Goal: Information Seeking & Learning: Find contact information

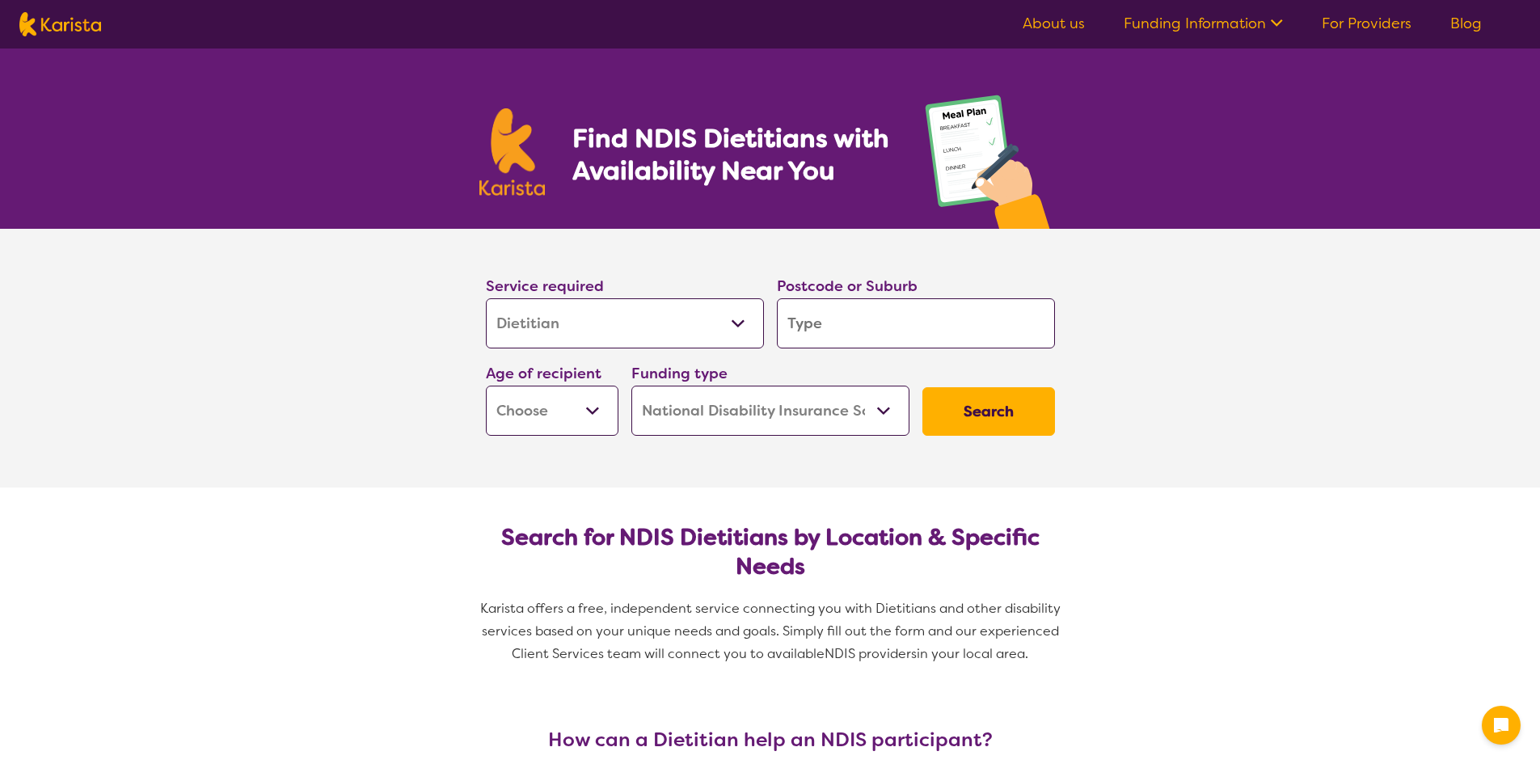
select select "Dietitian"
select select "NDIS"
select select "Dietitian"
select select "NDIS"
click at [866, 330] on input "search" at bounding box center [916, 323] width 278 height 50
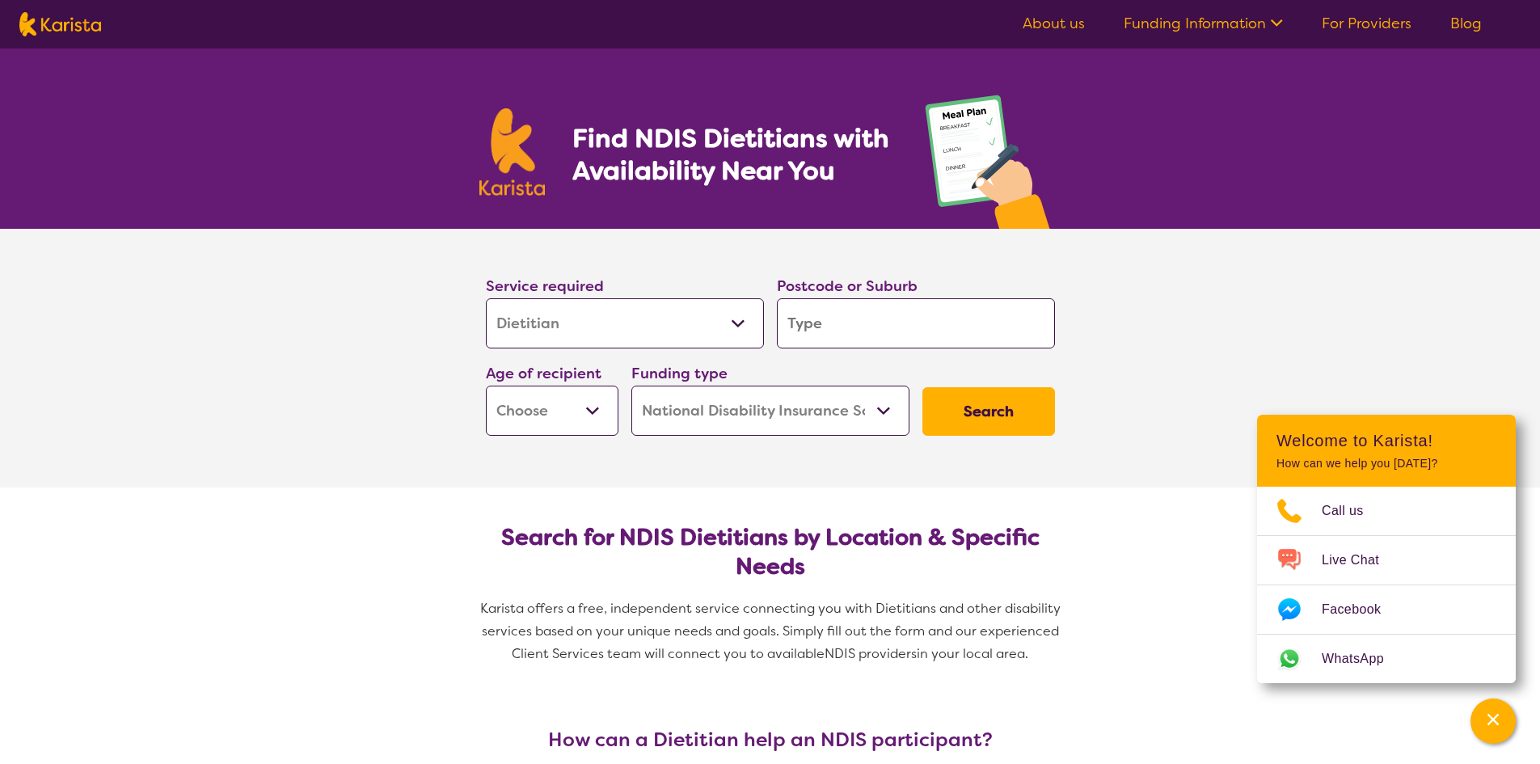
type input "4"
type input "41"
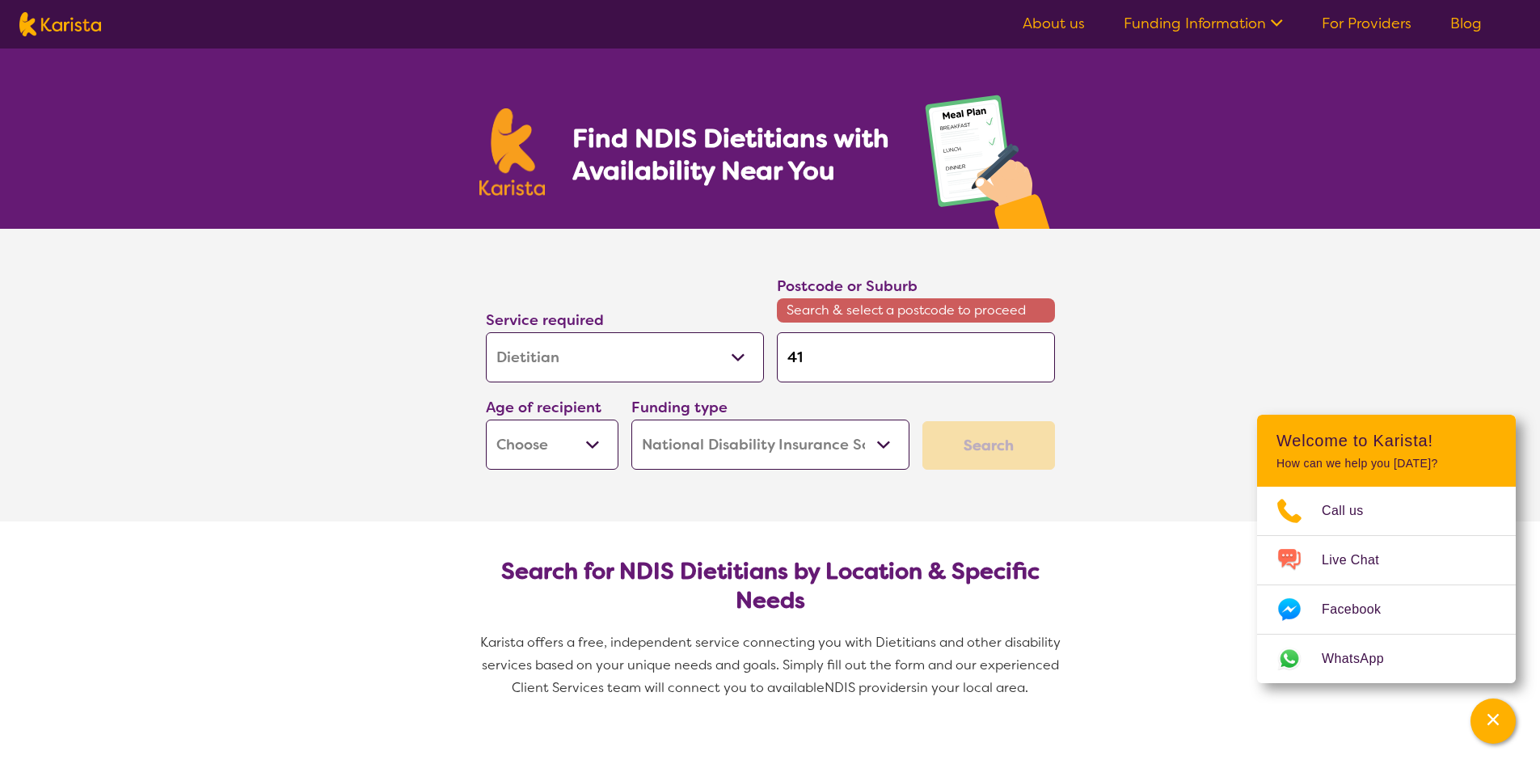
type input "416"
type input "4164"
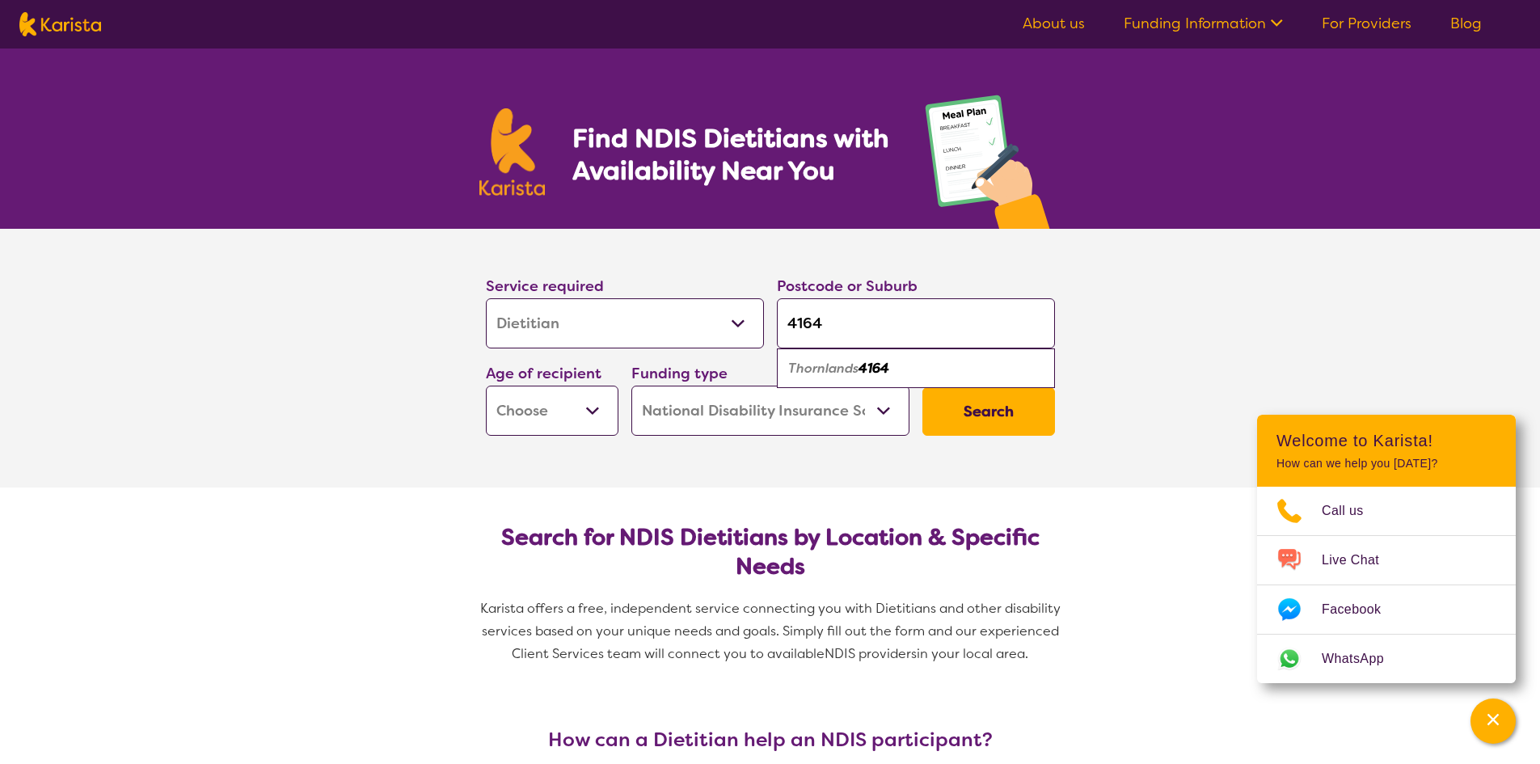
type input "4164"
click at [888, 370] on em "4164" at bounding box center [873, 368] width 31 height 17
click at [579, 418] on select "Early Childhood - 0 to 9 Child - 10 to 11 Adolescent - 12 to 17 Adult - 18 to 6…" at bounding box center [552, 411] width 133 height 50
select select "AS"
click at [486, 386] on select "Early Childhood - 0 to 9 Child - 10 to 11 Adolescent - 12 to 17 Adult - 18 to 6…" at bounding box center [552, 411] width 133 height 50
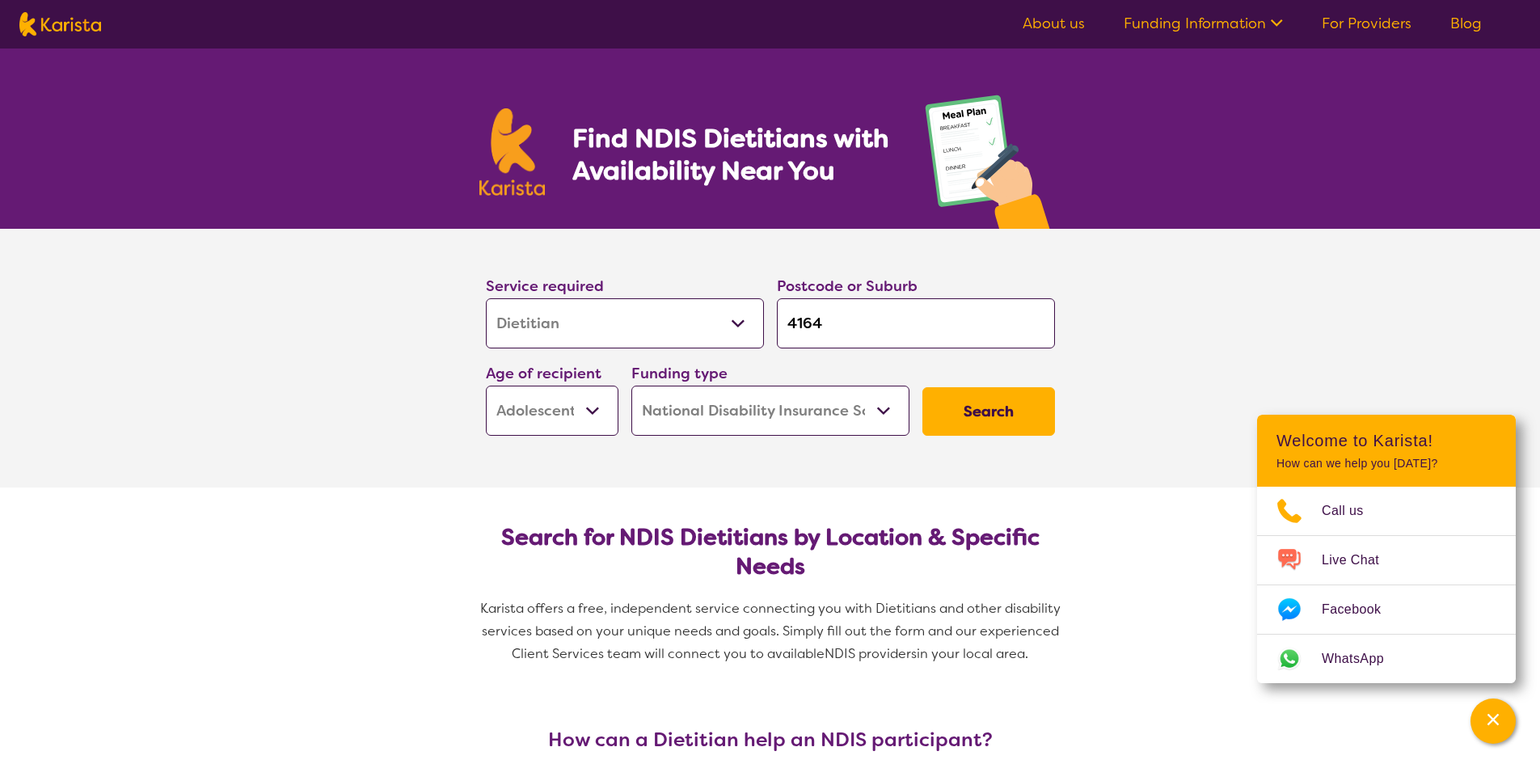
select select "AS"
click at [1000, 422] on button "Search" at bounding box center [988, 411] width 133 height 49
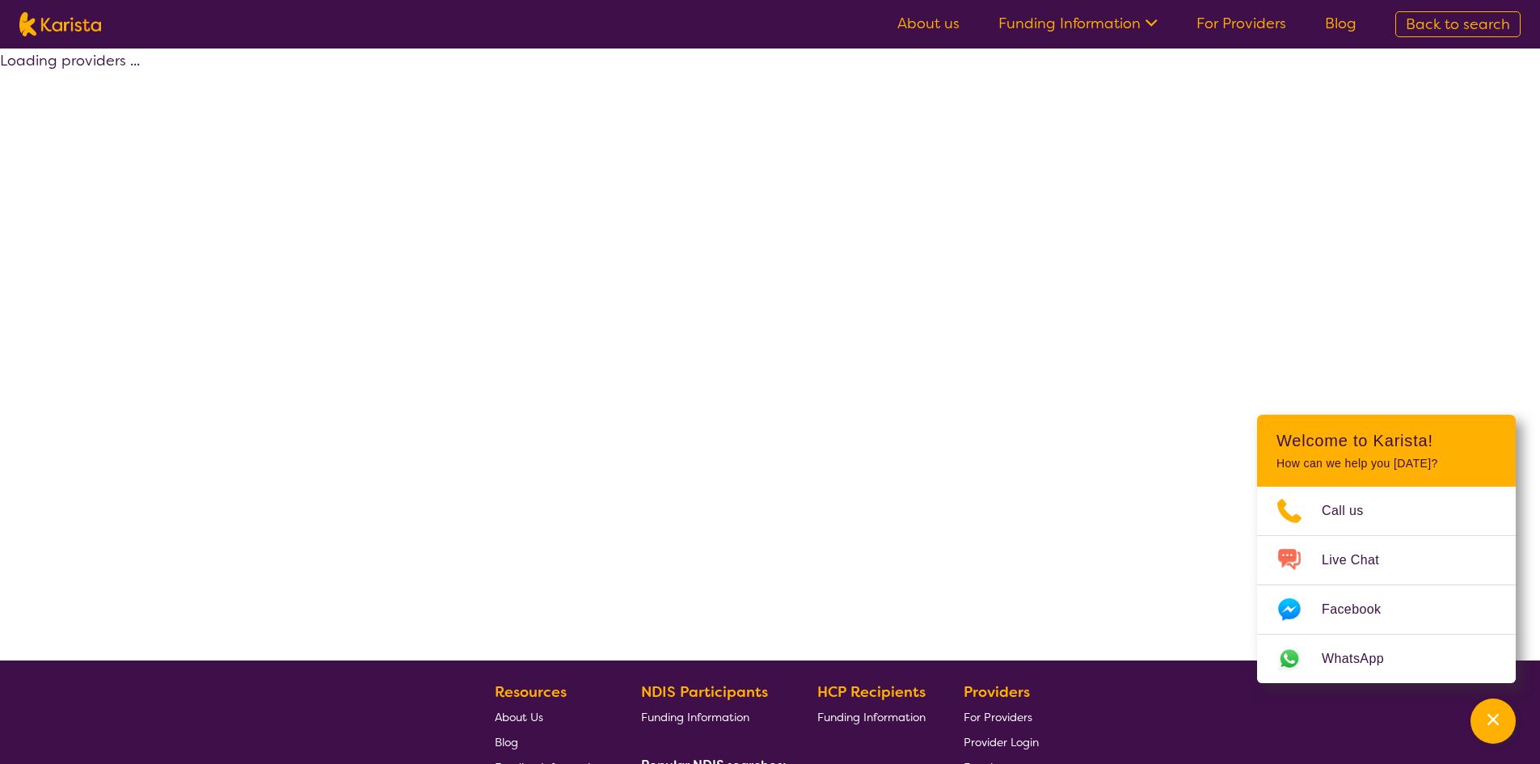
select select "by_score"
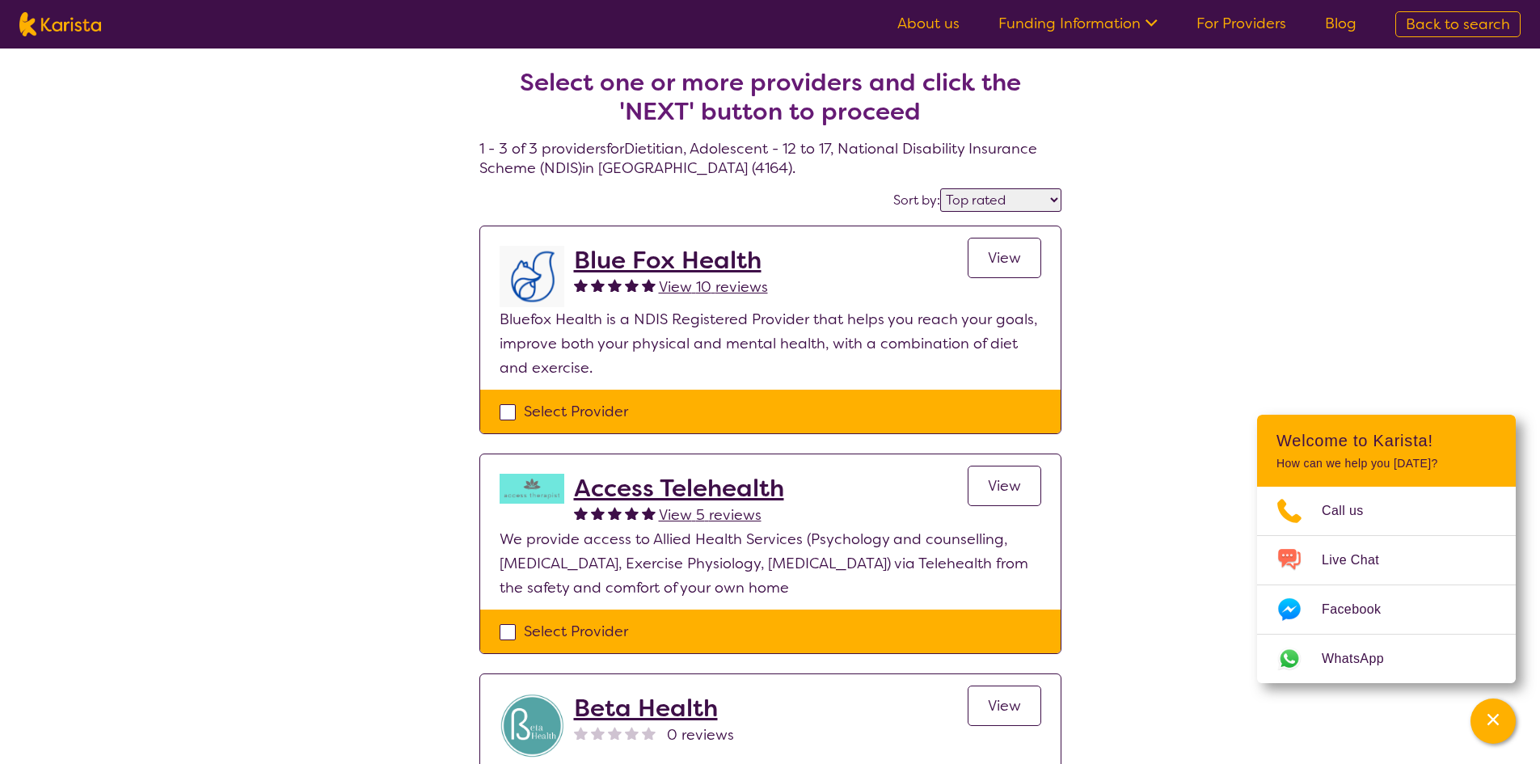
click at [687, 264] on h2 "Blue Fox Health" at bounding box center [671, 260] width 194 height 29
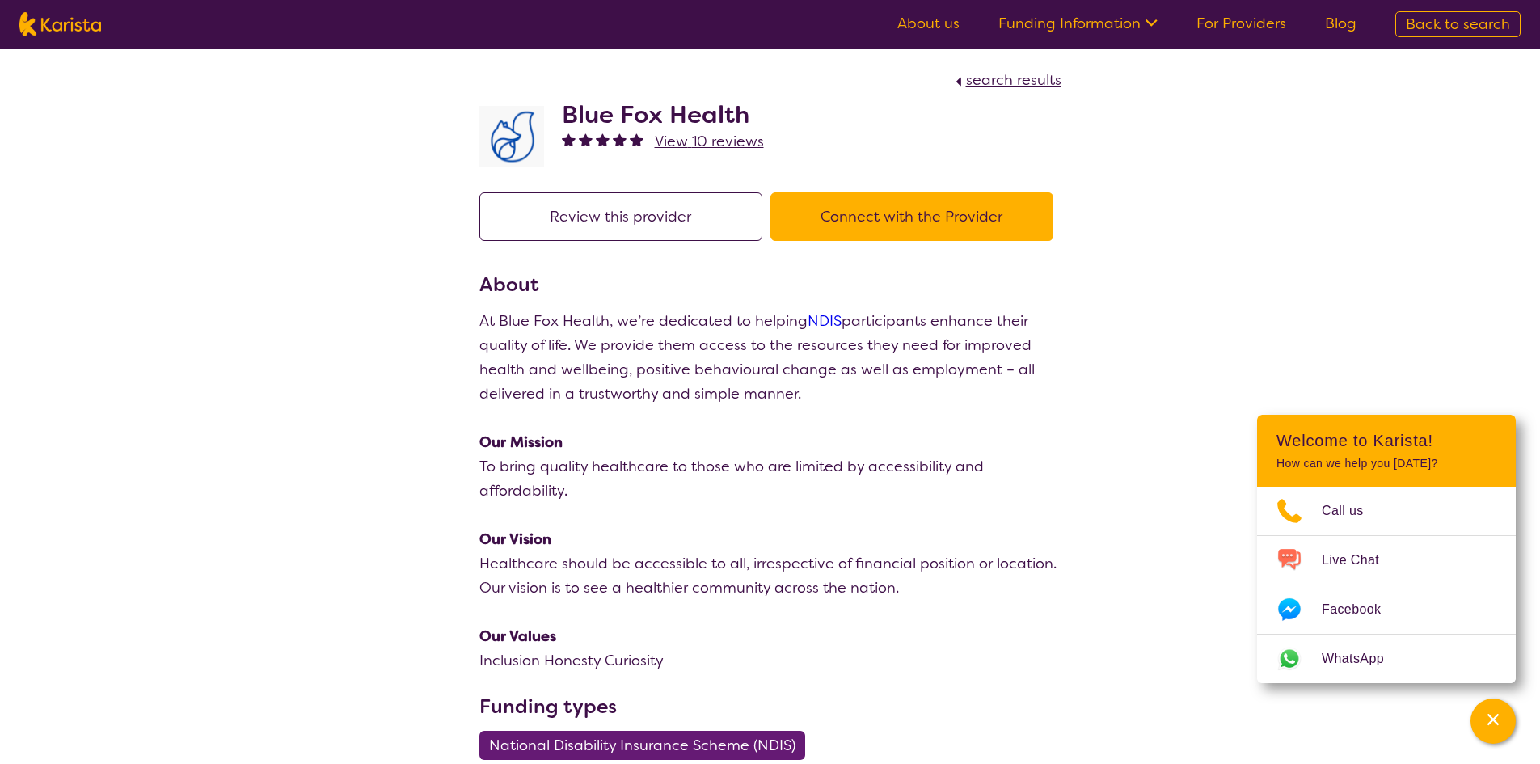
click at [656, 225] on button "Review this provider" at bounding box center [620, 216] width 283 height 49
click at [918, 219] on button "Connect with the Provider" at bounding box center [911, 216] width 283 height 49
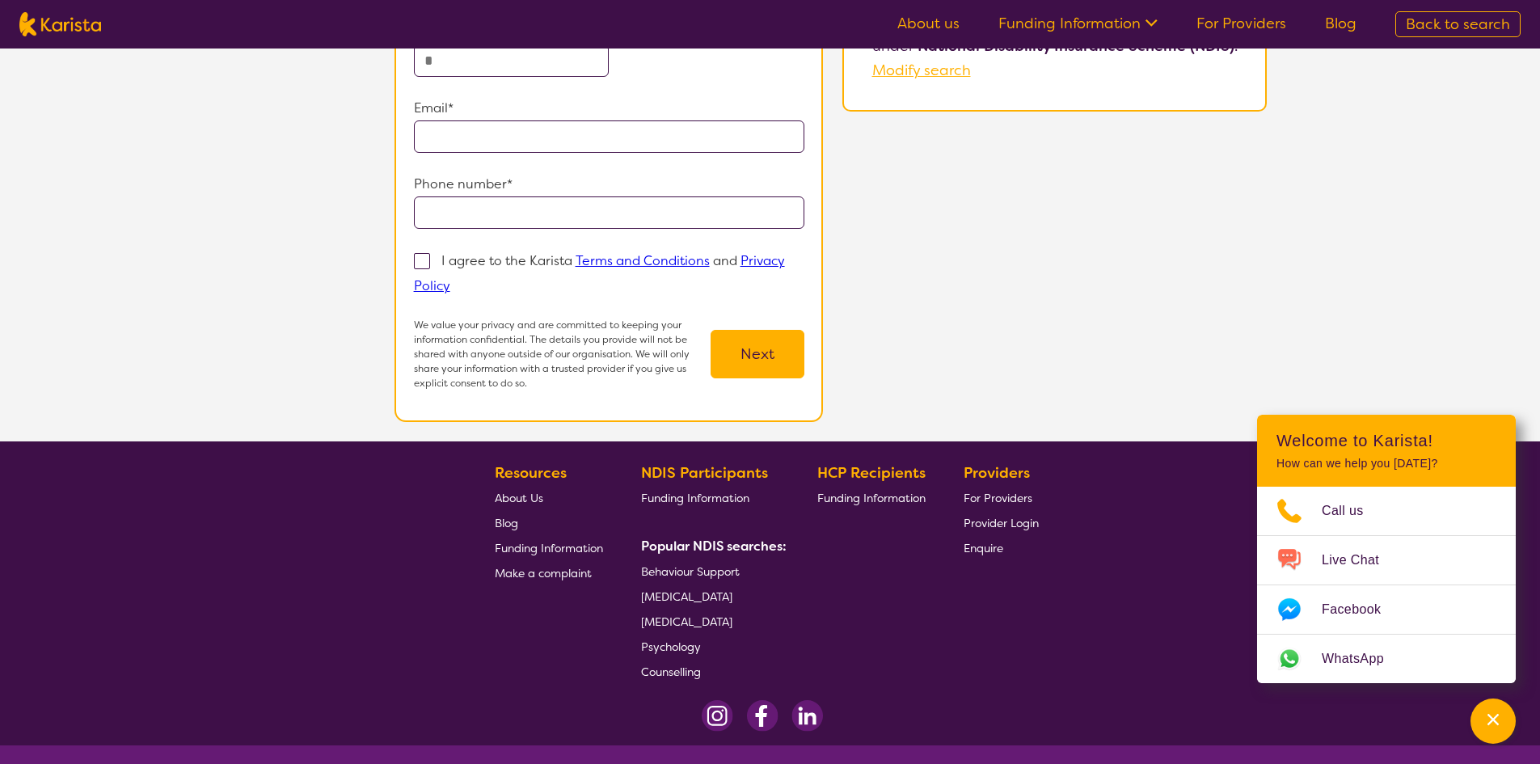
scroll to position [319, 0]
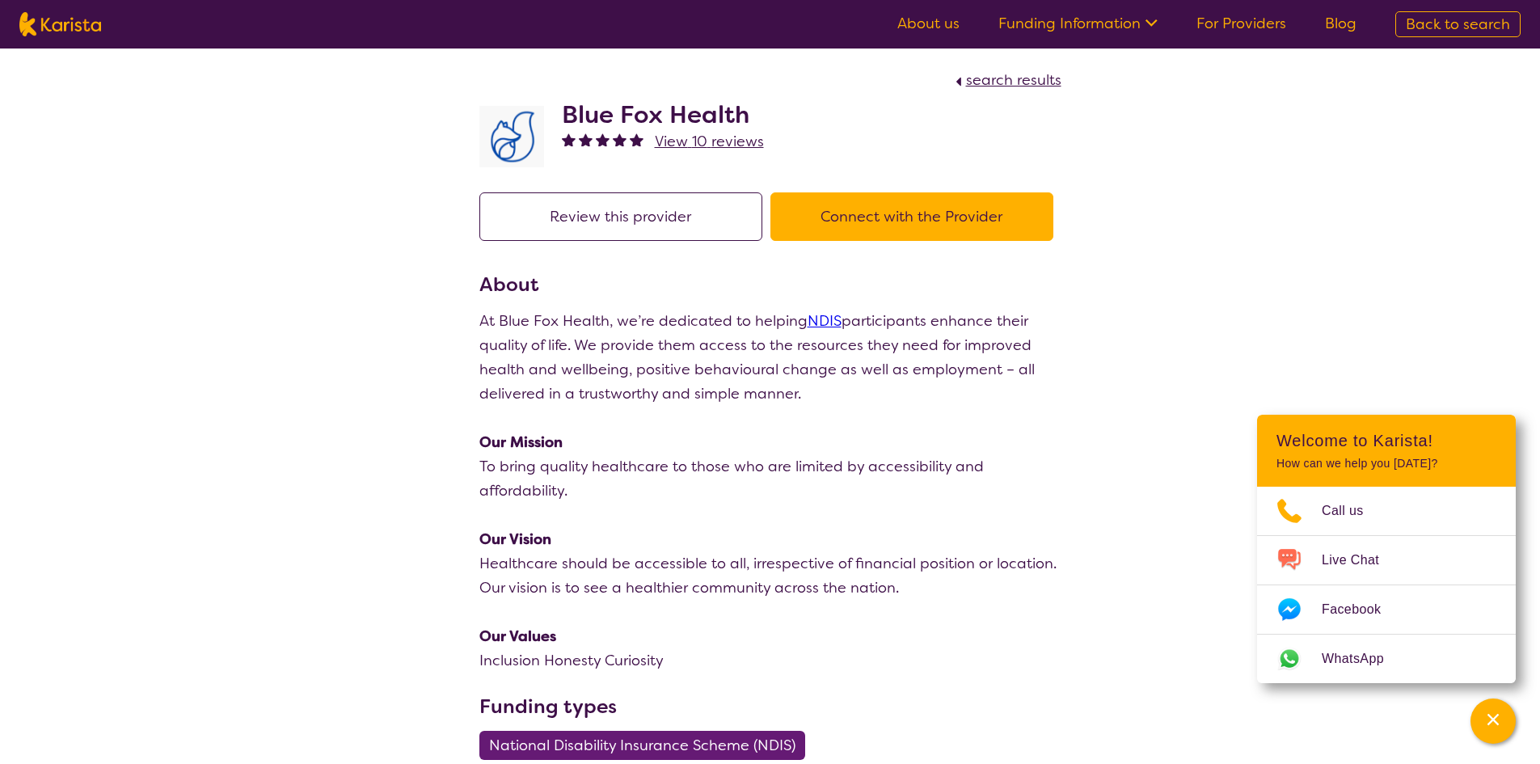
select select "by_score"
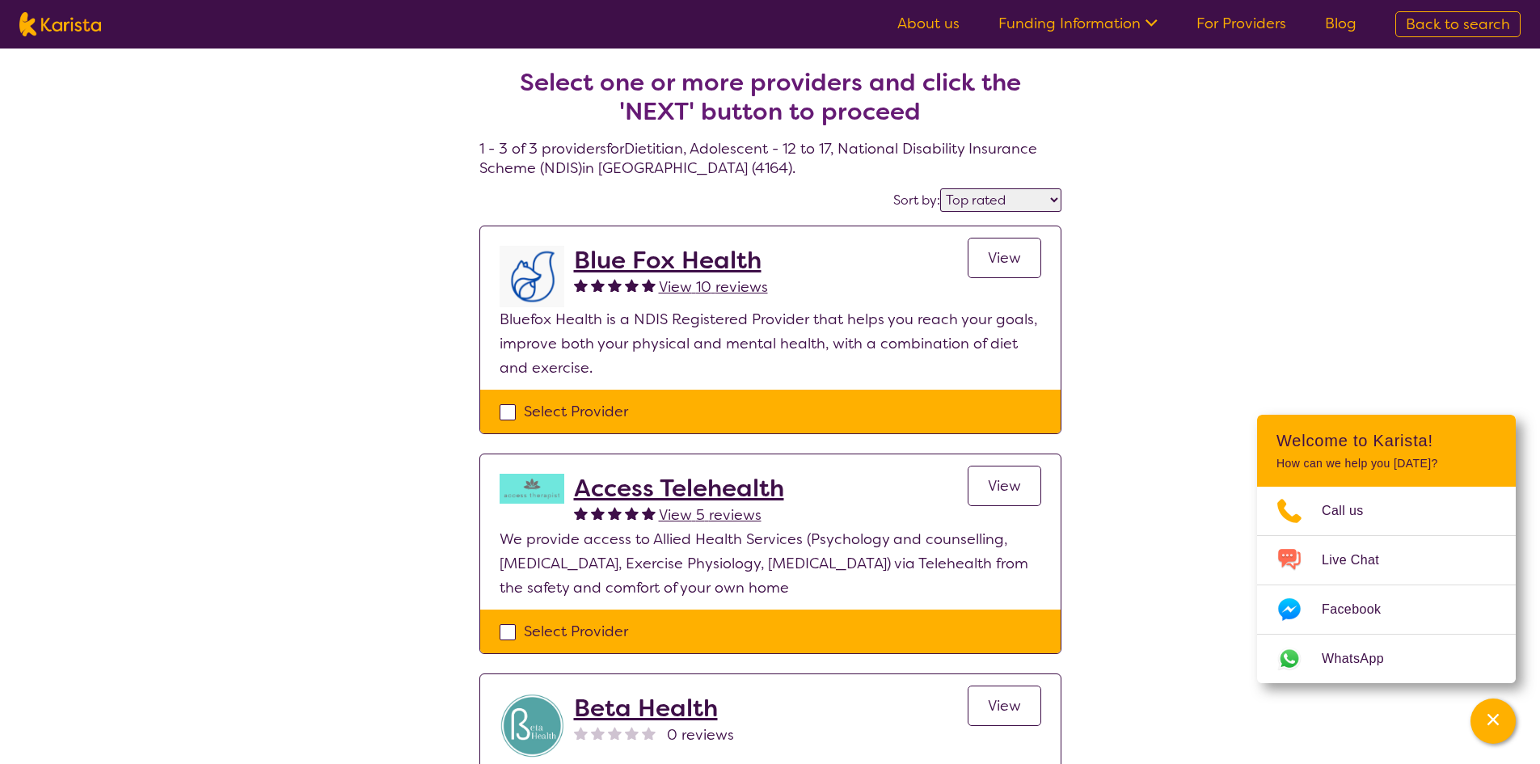
select select "Dietitian"
select select "AS"
select select "NDIS"
select select "Dietitian"
select select "AS"
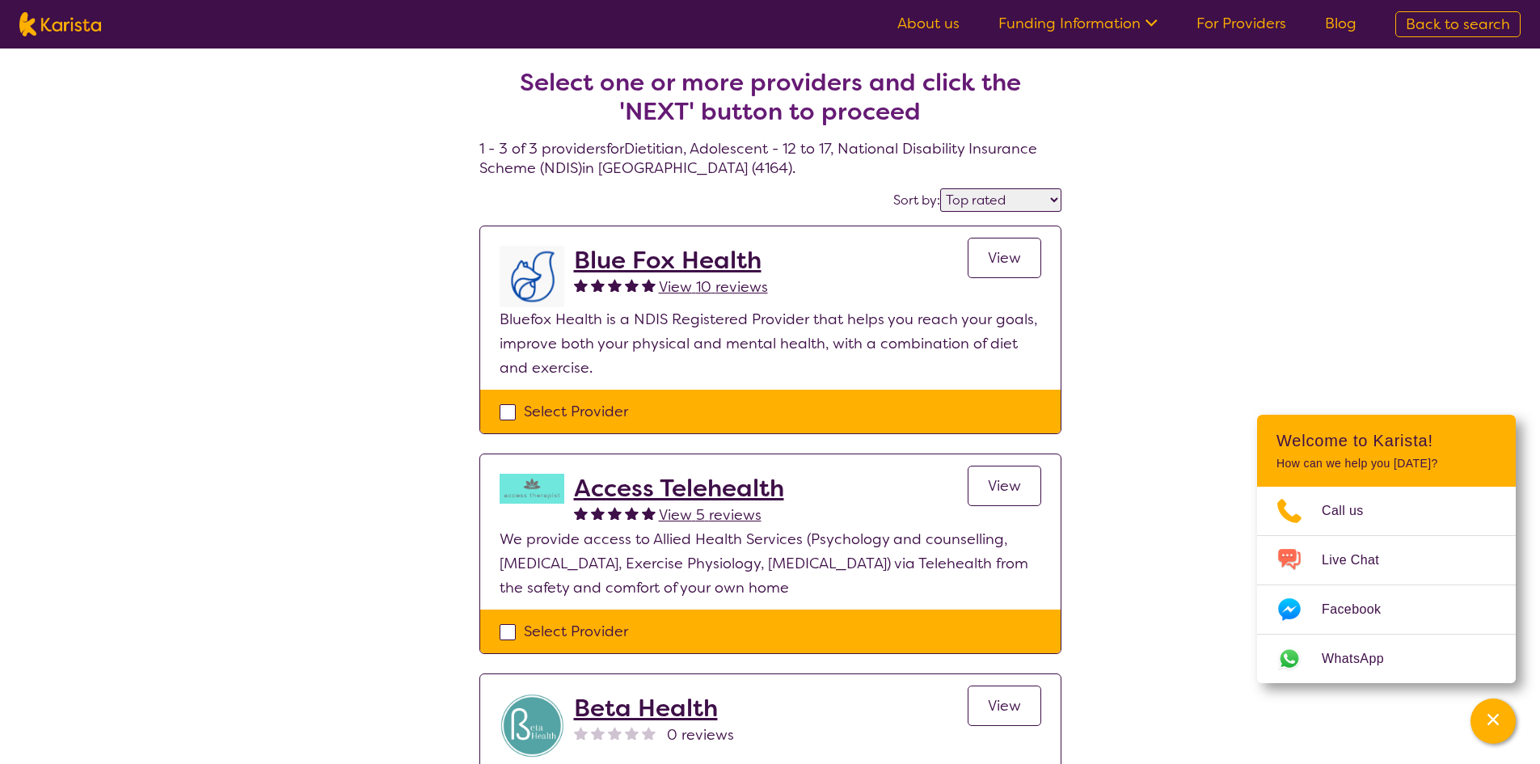
select select "NDIS"
